Goal: Task Accomplishment & Management: Complete application form

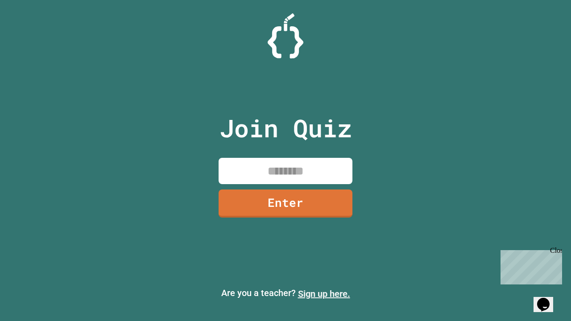
click at [324, 294] on link "Sign up here." at bounding box center [324, 294] width 52 height 11
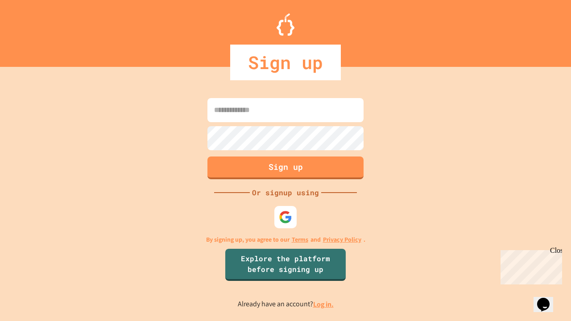
click at [324, 304] on link "Log in." at bounding box center [323, 304] width 21 height 9
